Goal: Task Accomplishment & Management: Use online tool/utility

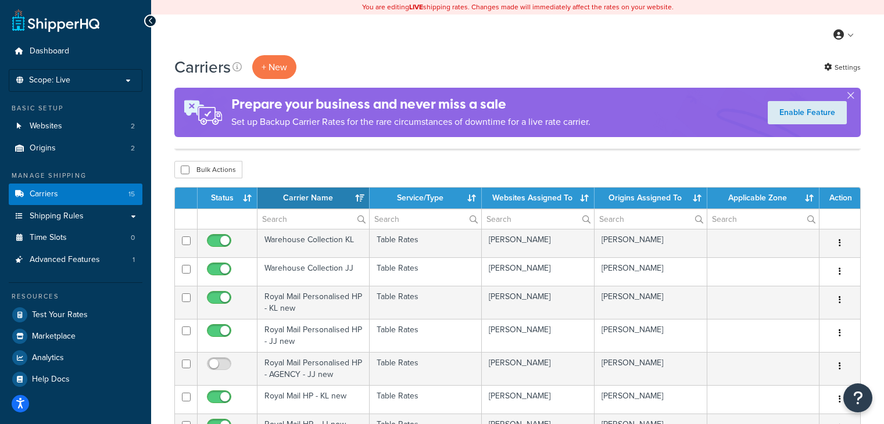
select select "15"
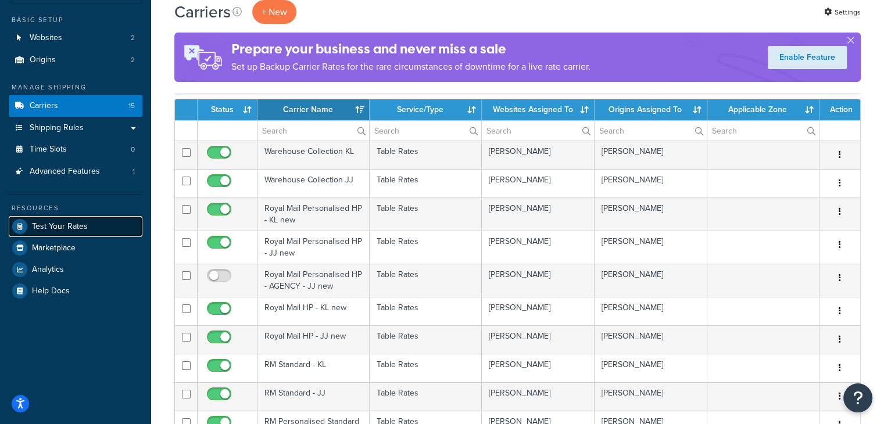
click at [65, 222] on span "Test Your Rates" at bounding box center [60, 227] width 56 height 10
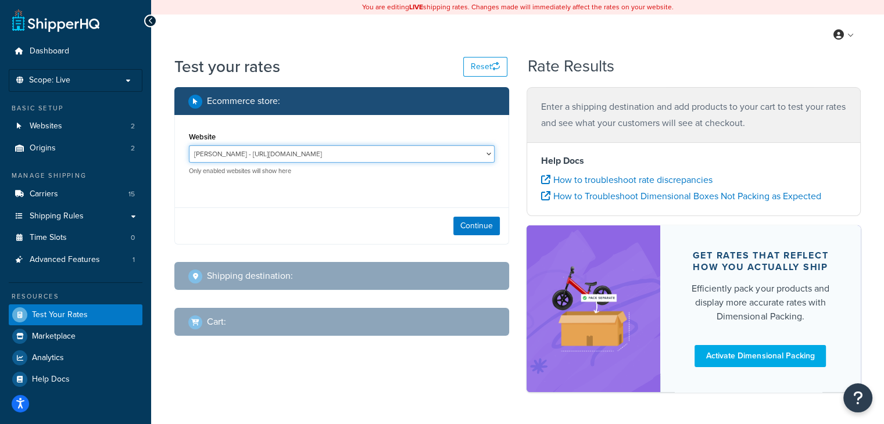
click at [416, 155] on select "Joma Jewellery - https://jomajewellery.com/ Katie Loxton - https://katieloxton.…" at bounding box center [342, 153] width 306 height 17
select select "50b97fc19b2c6b93f6437832e363c3e1"
click at [189, 145] on select "Joma Jewellery - https://jomajewellery.com/ Katie Loxton - https://katieloxton.…" at bounding box center [342, 153] width 306 height 17
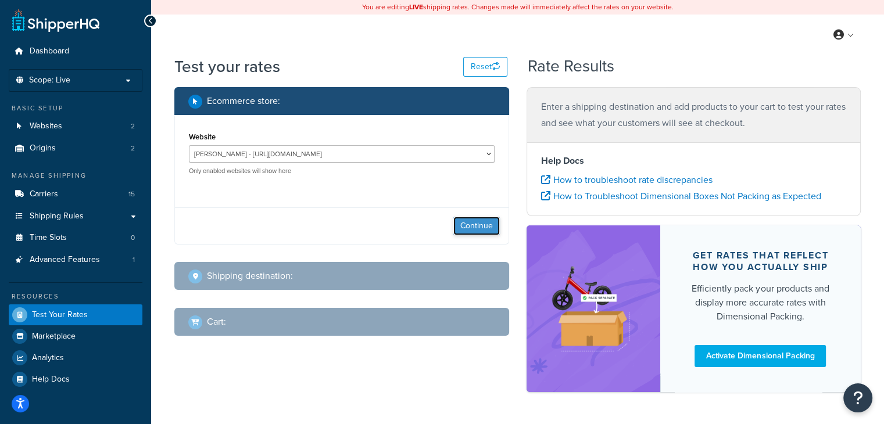
click at [492, 231] on button "Continue" at bounding box center [476, 226] width 47 height 19
select select "TX"
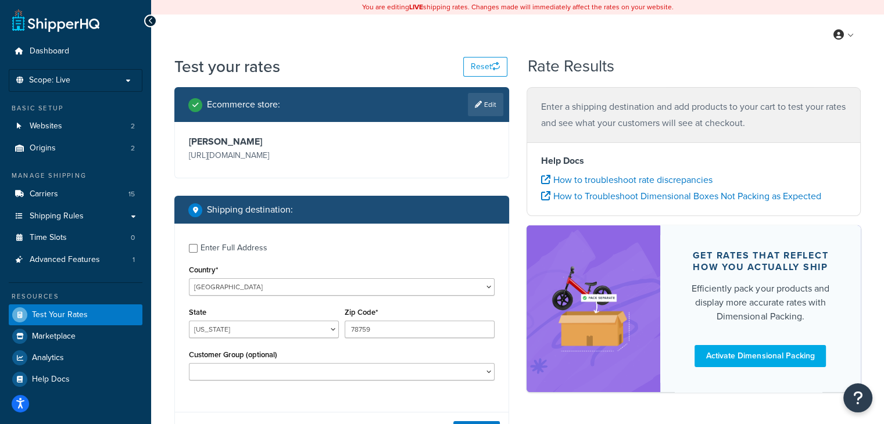
click at [238, 277] on div "Country* United States United Kingdom Afghanistan Åland Islands Albania Algeria…" at bounding box center [342, 279] width 306 height 34
click at [238, 282] on select "United States United Kingdom Afghanistan Åland Islands Albania Algeria American…" at bounding box center [342, 286] width 306 height 17
select select "GB"
click at [189, 278] on select "United States United Kingdom Afghanistan Åland Islands Albania Algeria American…" at bounding box center [342, 286] width 306 height 17
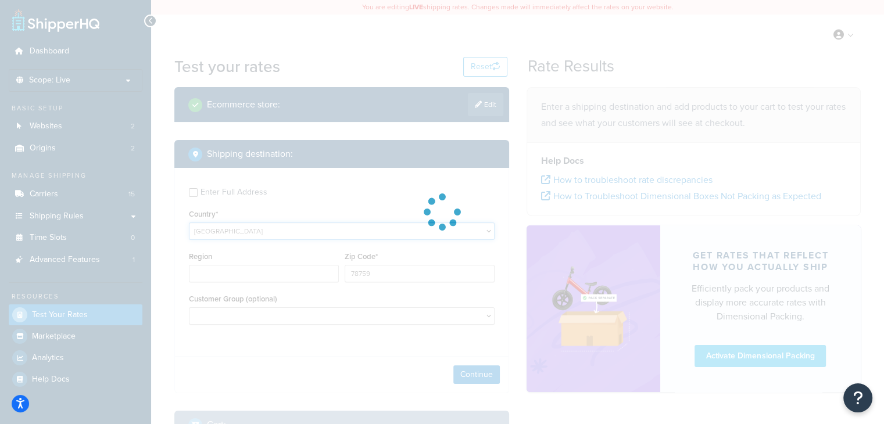
type input "TX"
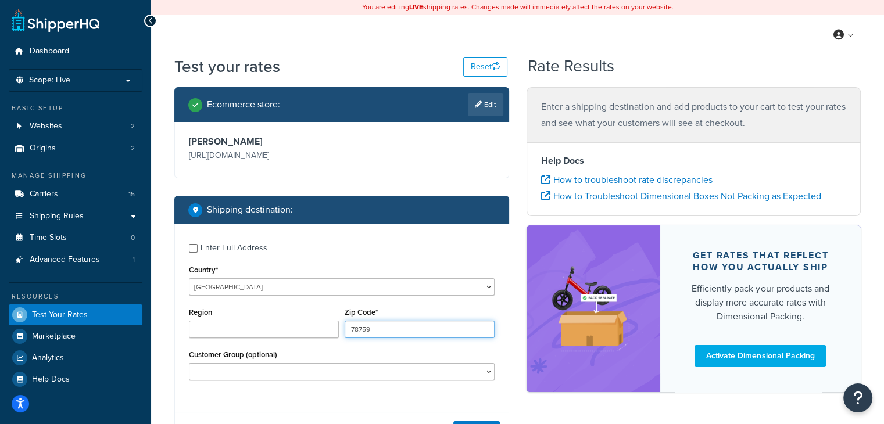
click at [375, 322] on input "78759" at bounding box center [420, 329] width 150 height 17
type input ";"
type input "le114jp"
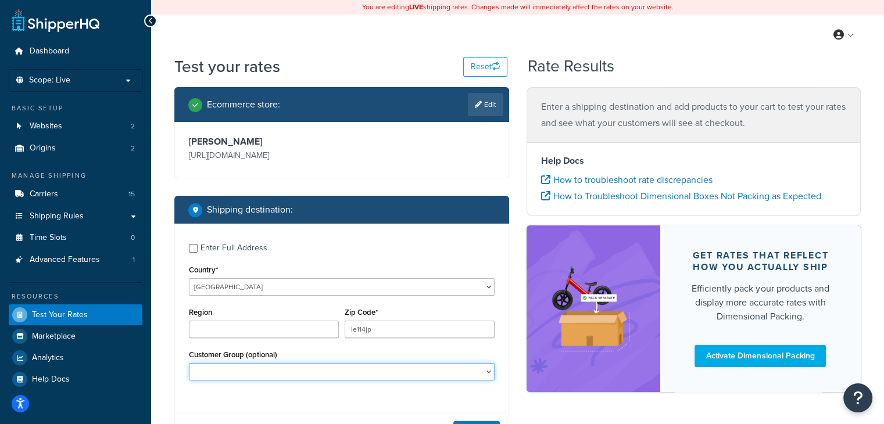
click at [344, 365] on select "BF Testing BF24 - DD4 BF24 - DD5 CS Reorder Drop Shipping General HR Katie's Fr…" at bounding box center [342, 371] width 306 height 17
select select "NOT LOGGED IN"
click at [189, 363] on select "BF Testing BF24 - DD4 BF24 - DD5 CS Reorder Drop Shipping General HR Katie's Fr…" at bounding box center [342, 371] width 306 height 17
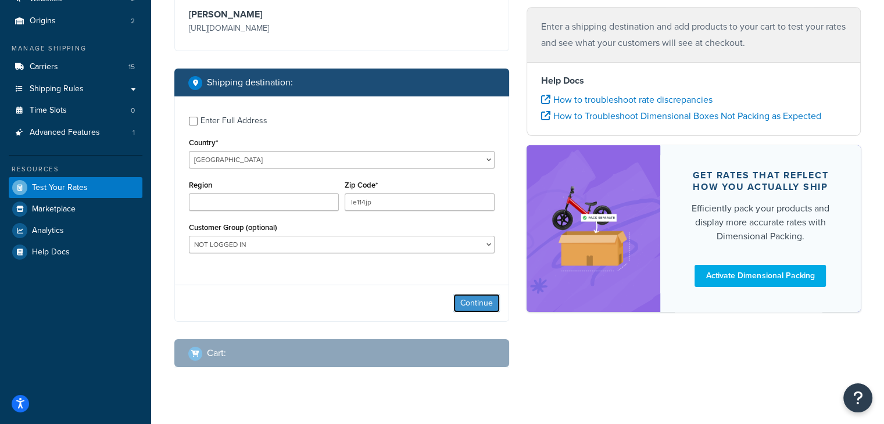
click at [476, 305] on button "Continue" at bounding box center [476, 303] width 47 height 19
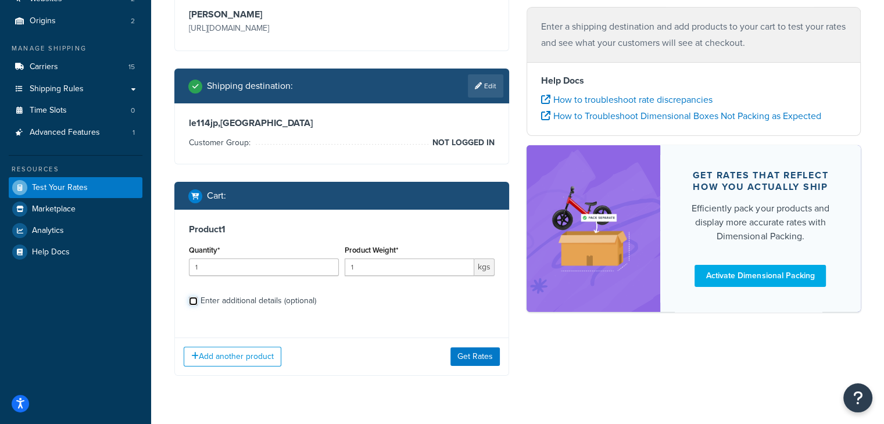
click at [193, 302] on input "Enter additional details (optional)" at bounding box center [193, 301] width 9 height 9
checkbox input "true"
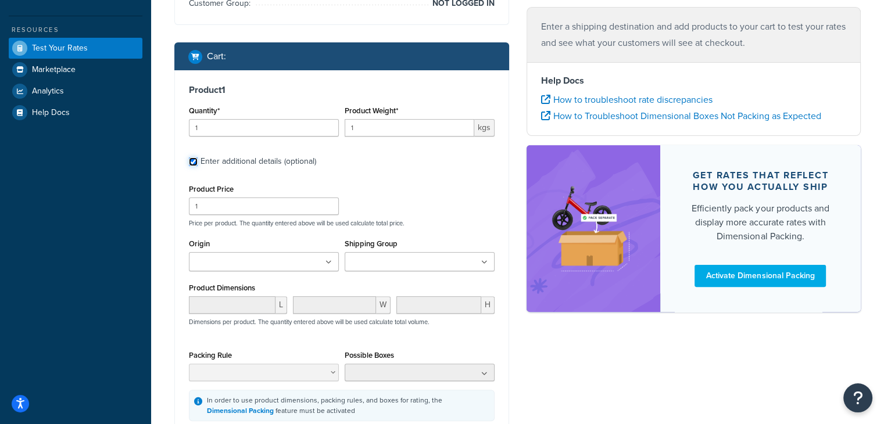
scroll to position [316, 0]
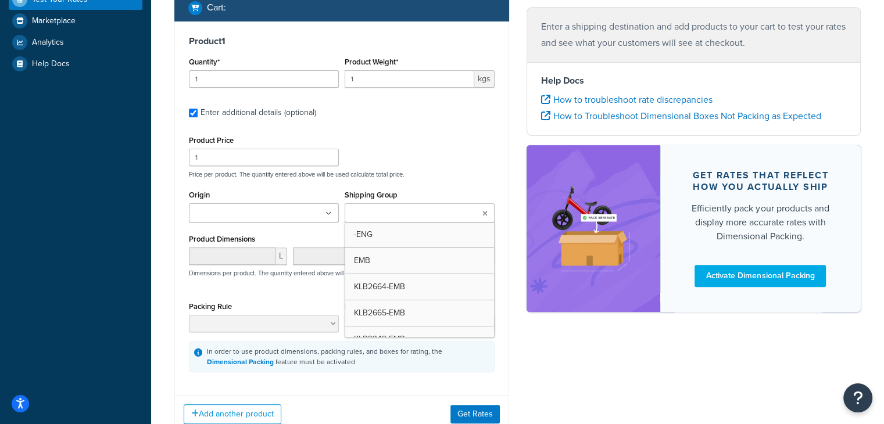
click at [412, 213] on input "Shipping Group" at bounding box center [399, 214] width 103 height 13
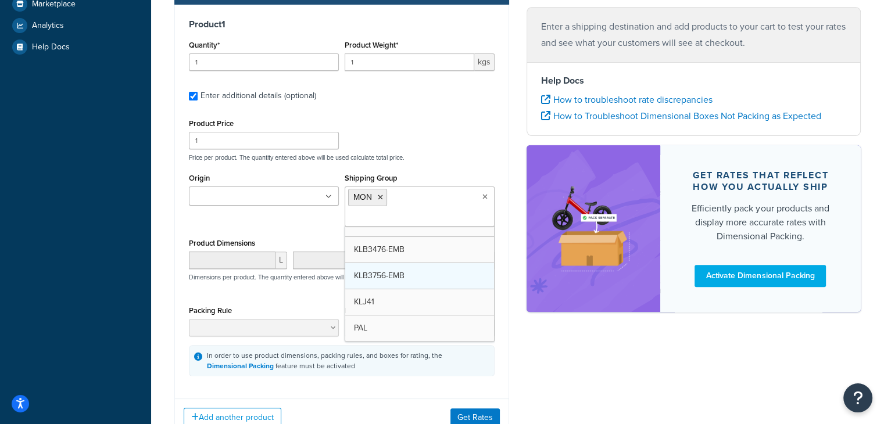
scroll to position [144, 0]
click at [474, 402] on div "Add another product Get Rates" at bounding box center [342, 418] width 334 height 38
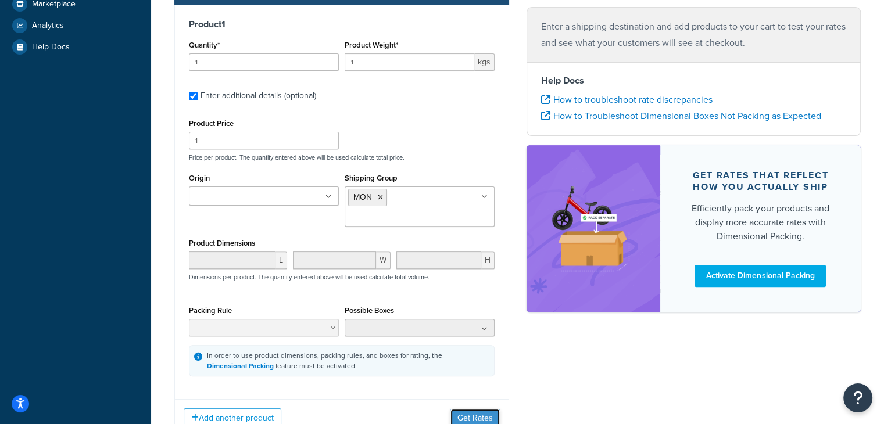
click at [473, 409] on button "Get Rates" at bounding box center [475, 418] width 49 height 19
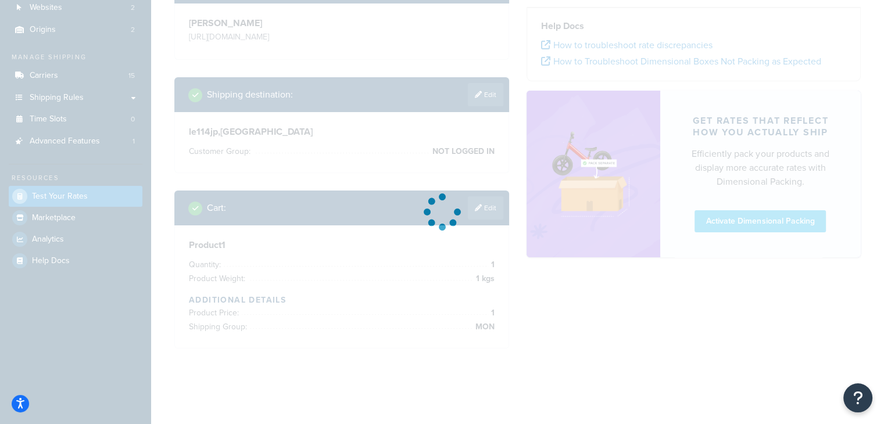
scroll to position [0, 0]
